Goal: Check status

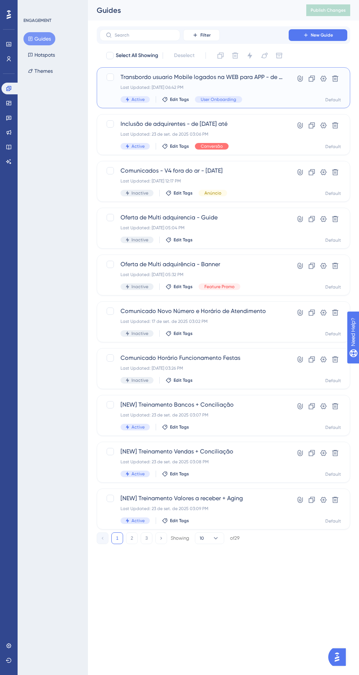
click at [213, 80] on span "Transbordo usuario Mobile logados na WEB para APP - de [DATE] até" at bounding box center [201, 77] width 162 height 9
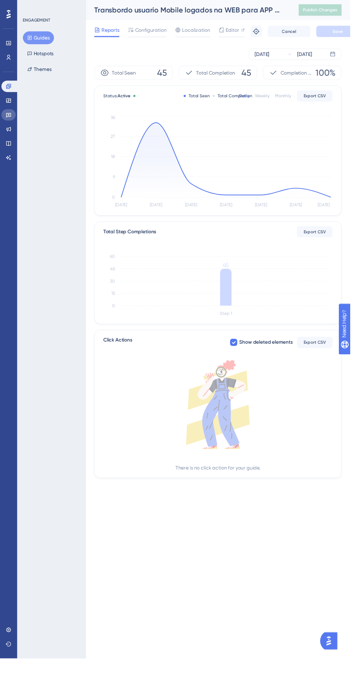
click at [12, 118] on link at bounding box center [8, 118] width 15 height 12
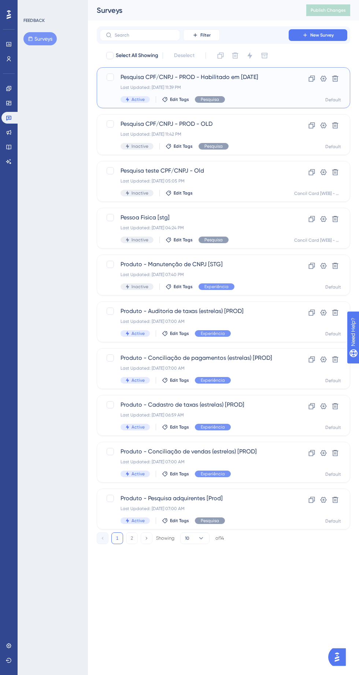
click at [236, 86] on div "Last Updated: [DATE] 11:39 PM" at bounding box center [193, 88] width 147 height 6
